Goal: Information Seeking & Learning: Learn about a topic

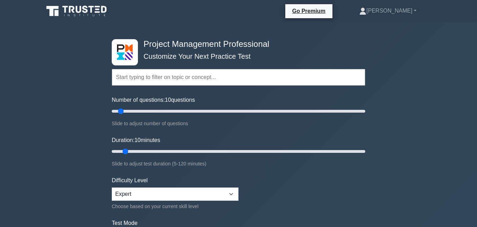
radio input "true"
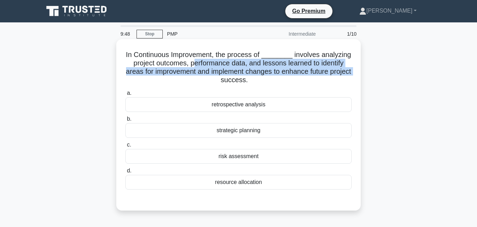
drag, startPoint x: 198, startPoint y: 64, endPoint x: 209, endPoint y: 83, distance: 22.4
click at [209, 83] on h5 "In Continuous Improvement, the process of ________ involves analyzing project o…" at bounding box center [239, 67] width 228 height 34
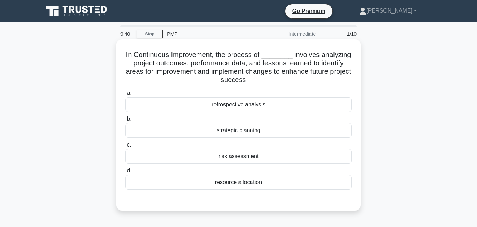
click at [223, 107] on div "retrospective analysis" at bounding box center [238, 104] width 226 height 15
click at [125, 95] on input "a. retrospective analysis" at bounding box center [125, 93] width 0 height 5
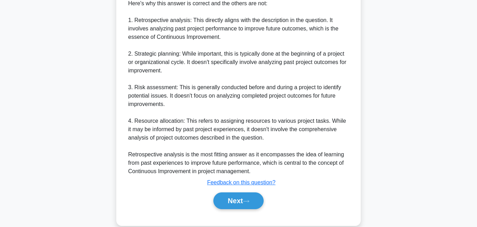
scroll to position [277, 0]
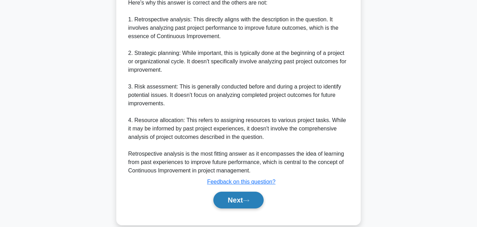
click at [241, 205] on button "Next" at bounding box center [238, 199] width 50 height 17
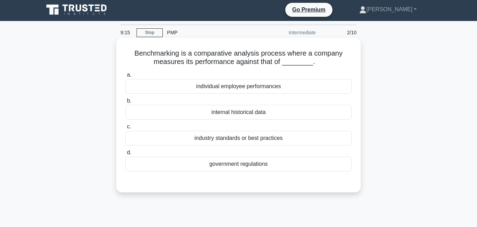
scroll to position [0, 0]
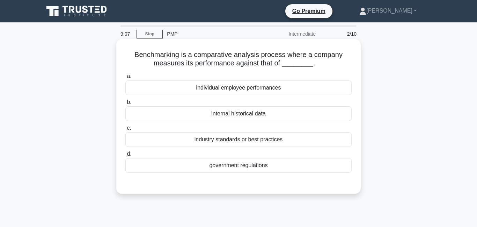
click at [245, 143] on div "industry standards or best practices" at bounding box center [238, 139] width 226 height 15
click at [125, 130] on input "c. industry standards or best practices" at bounding box center [125, 128] width 0 height 5
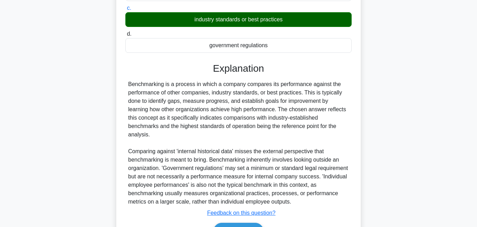
scroll to position [154, 0]
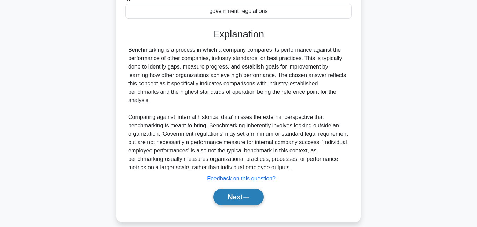
click at [254, 188] on button "Next" at bounding box center [238, 196] width 50 height 17
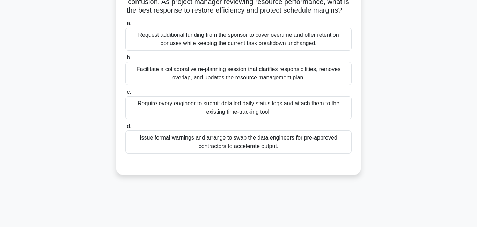
scroll to position [87, 0]
click at [268, 77] on div "Facilitate a collaborative re-planning session that clarifies responsibilities,…" at bounding box center [238, 72] width 226 height 23
click at [125, 59] on input "b. Facilitate a collaborative re-planning session that clarifies responsibiliti…" at bounding box center [125, 57] width 0 height 5
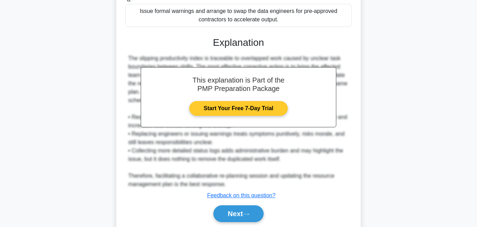
scroll to position [219, 0]
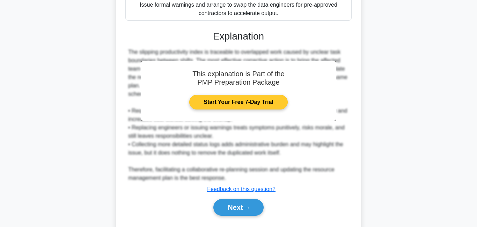
click at [257, 106] on link "Start Your Free 7-Day Trial" at bounding box center [238, 102] width 98 height 15
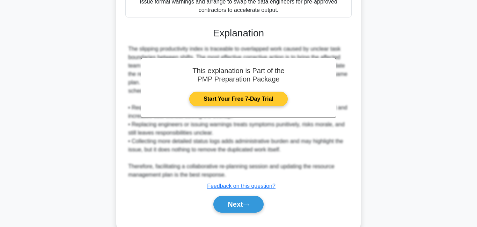
scroll to position [223, 0]
click at [256, 100] on link "Start Your Free 7-Day Trial" at bounding box center [238, 98] width 98 height 15
